Goal: Task Accomplishment & Management: Manage account settings

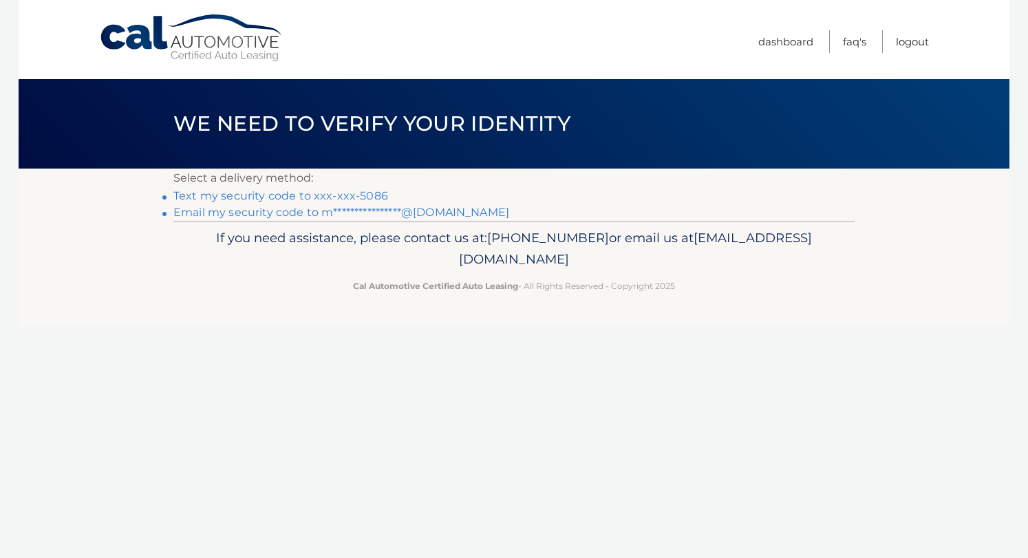
click at [382, 194] on link "Text my security code to xxx-xxx-5086" at bounding box center [280, 195] width 215 height 13
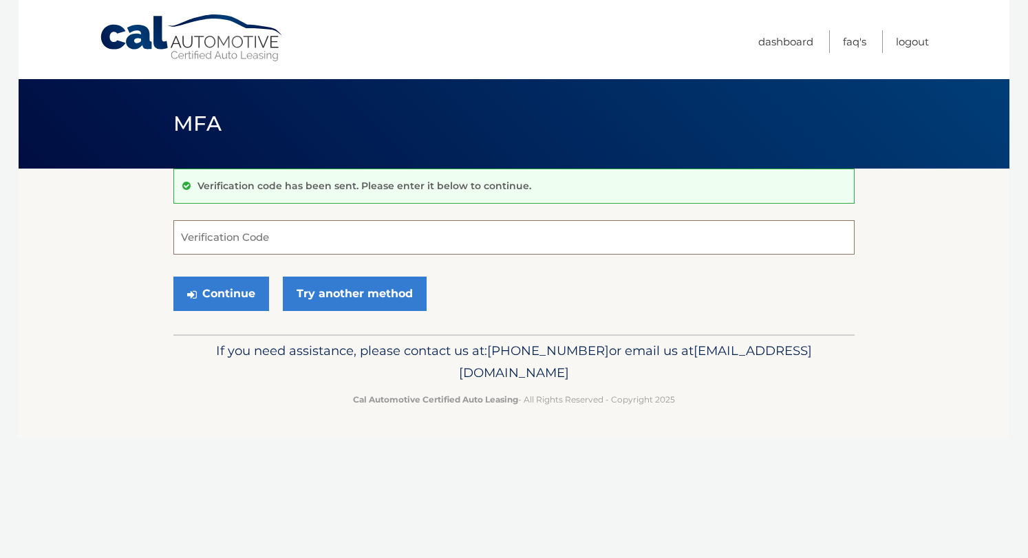
click at [325, 239] on input "Verification Code" at bounding box center [513, 237] width 681 height 34
type input "500638"
click at [243, 299] on button "Continue" at bounding box center [221, 294] width 96 height 34
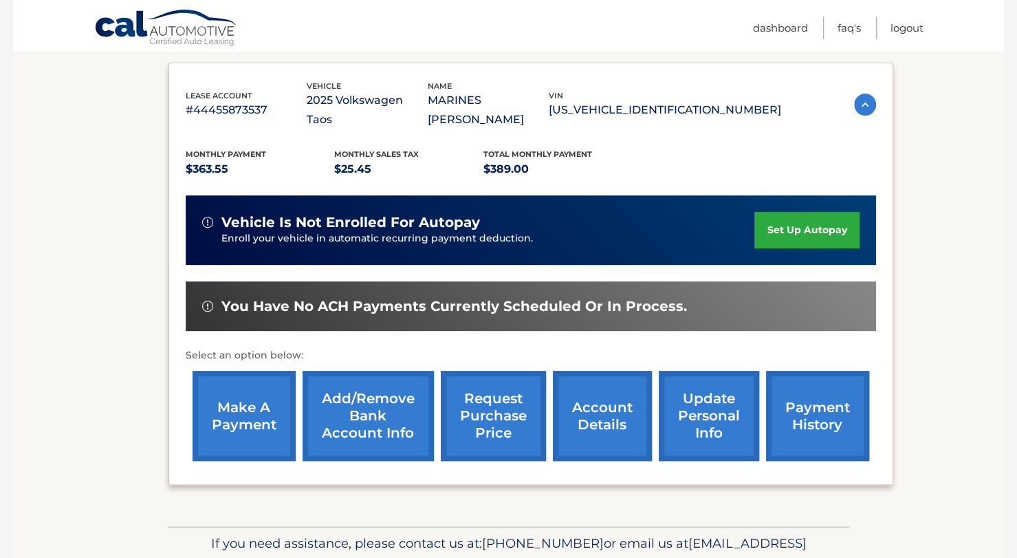
scroll to position [223, 0]
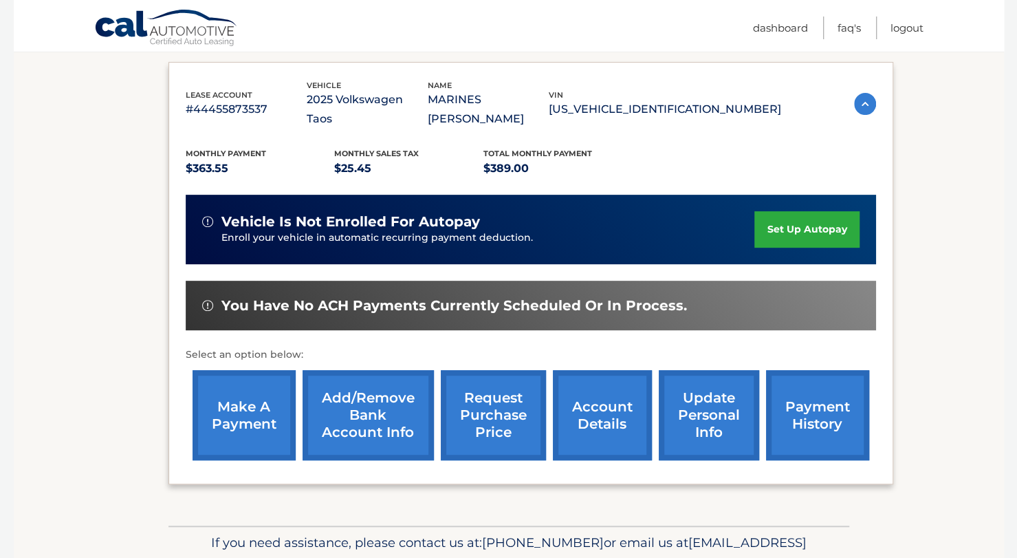
click at [256, 422] on link "make a payment" at bounding box center [244, 415] width 103 height 90
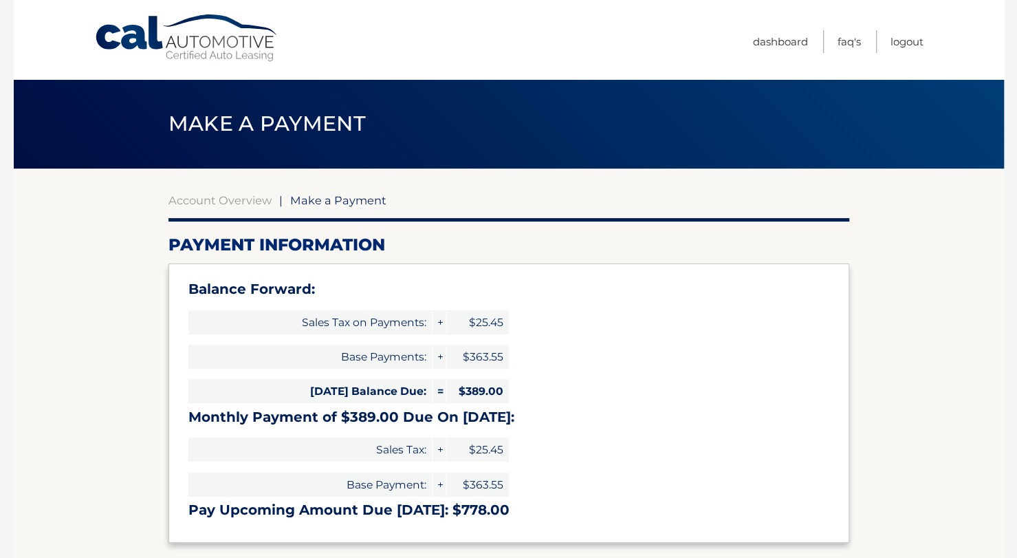
select select "ZDRlNDFiNzktM2E4OC00ZDQ4LTk3N2ItMWQ2ZjdiNTQ2MzE0"
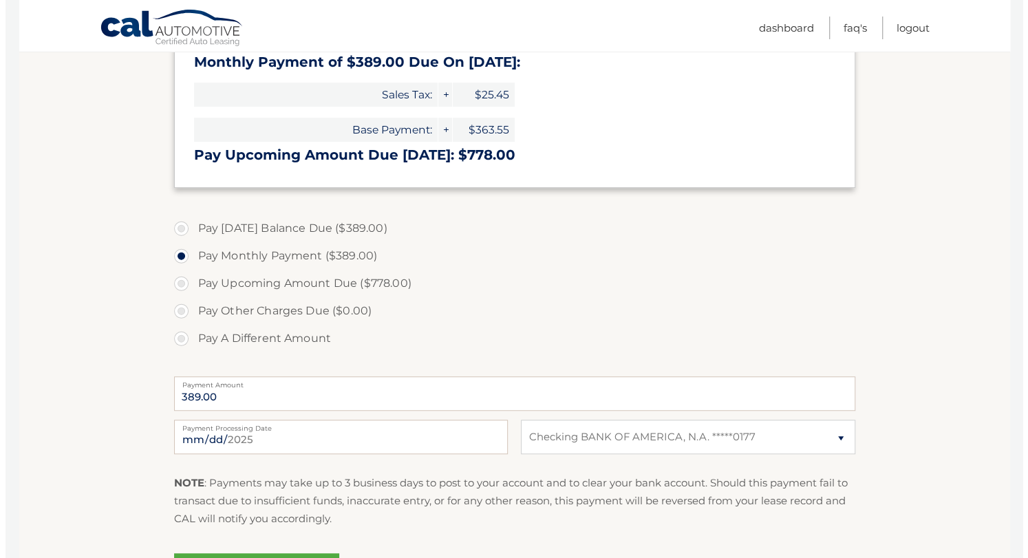
scroll to position [517, 0]
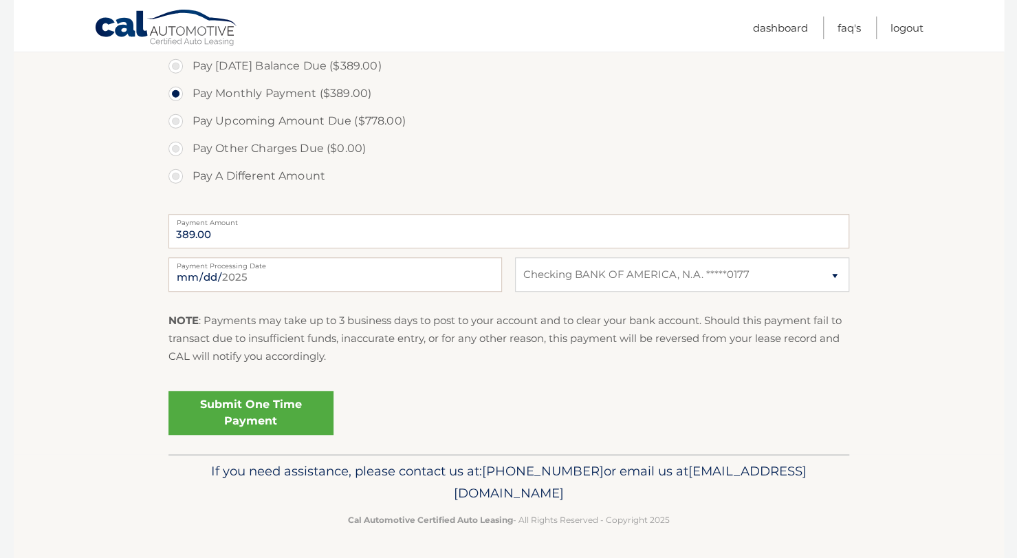
click at [283, 400] on link "Submit One Time Payment" at bounding box center [251, 413] width 165 height 44
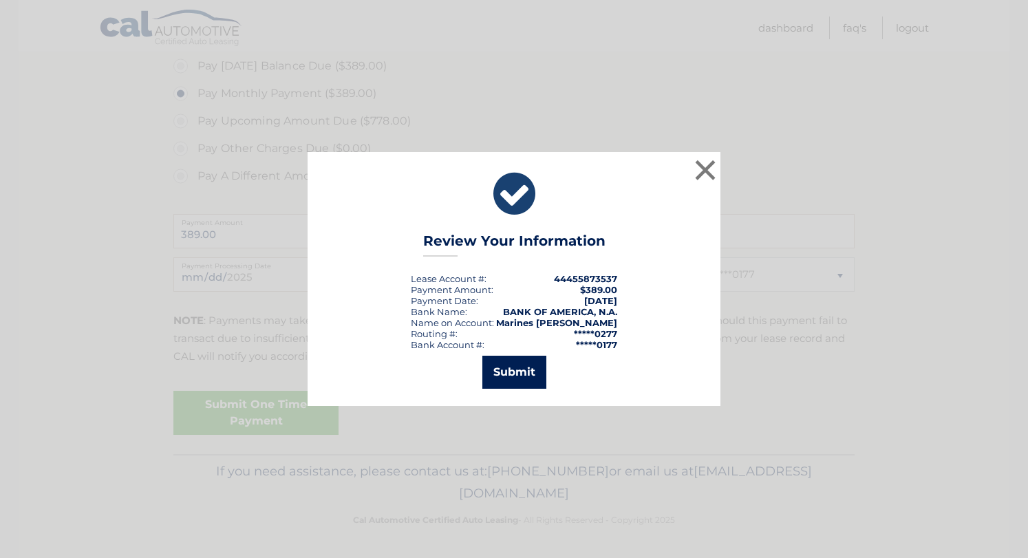
click at [502, 372] on button "Submit" at bounding box center [514, 372] width 64 height 33
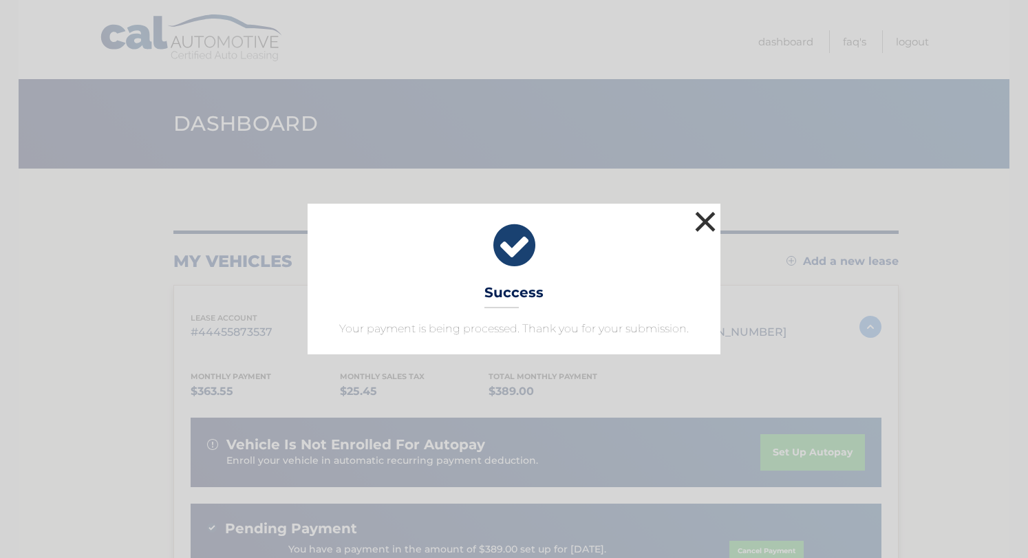
click at [711, 208] on button "×" at bounding box center [705, 222] width 28 height 28
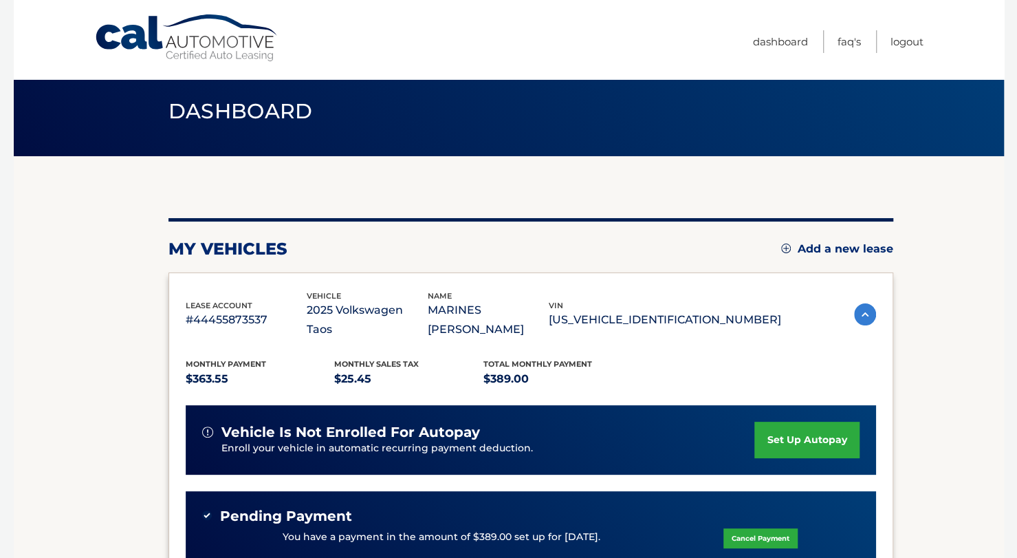
scroll to position [11, 0]
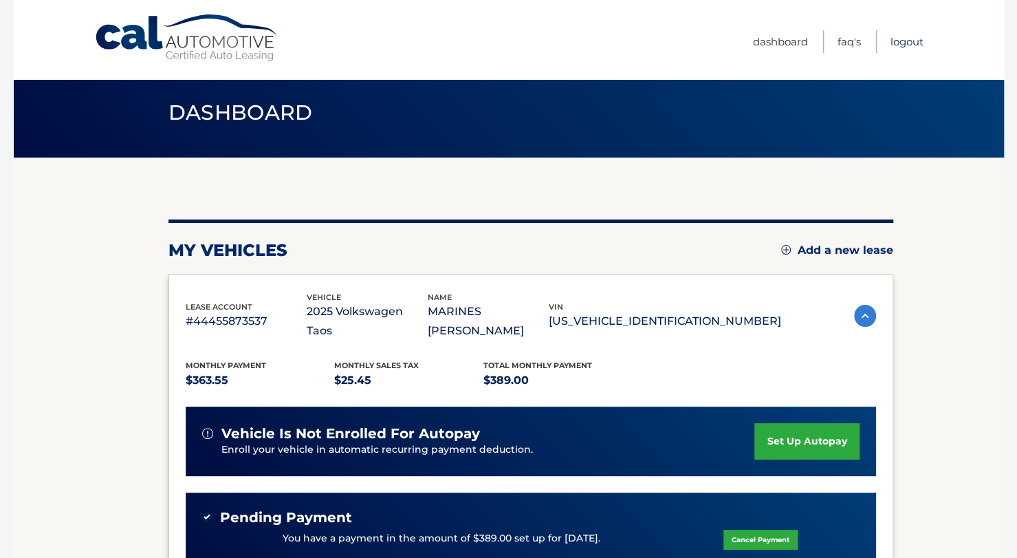
click at [900, 47] on link "Logout" at bounding box center [907, 41] width 33 height 23
